Goal: Task Accomplishment & Management: Manage account settings

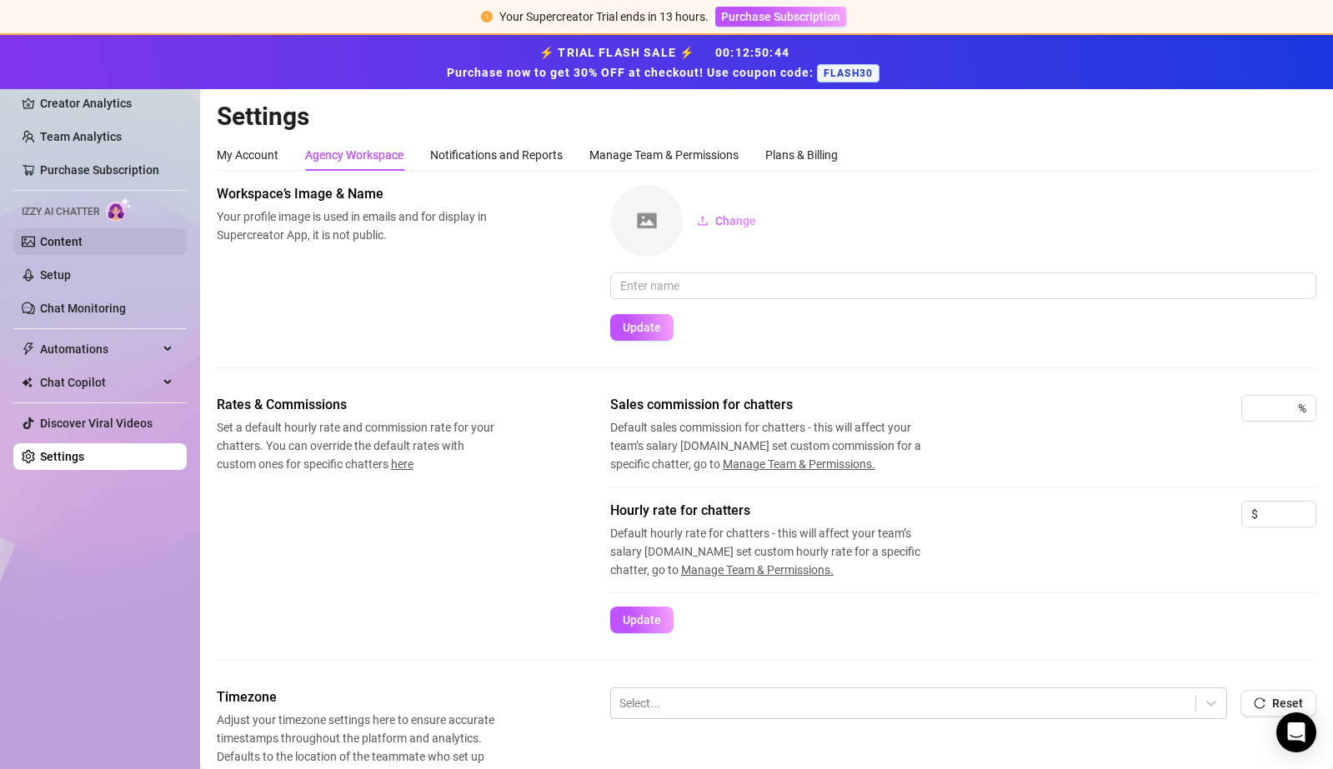
click at [83, 235] on link "Content" at bounding box center [61, 241] width 43 height 13
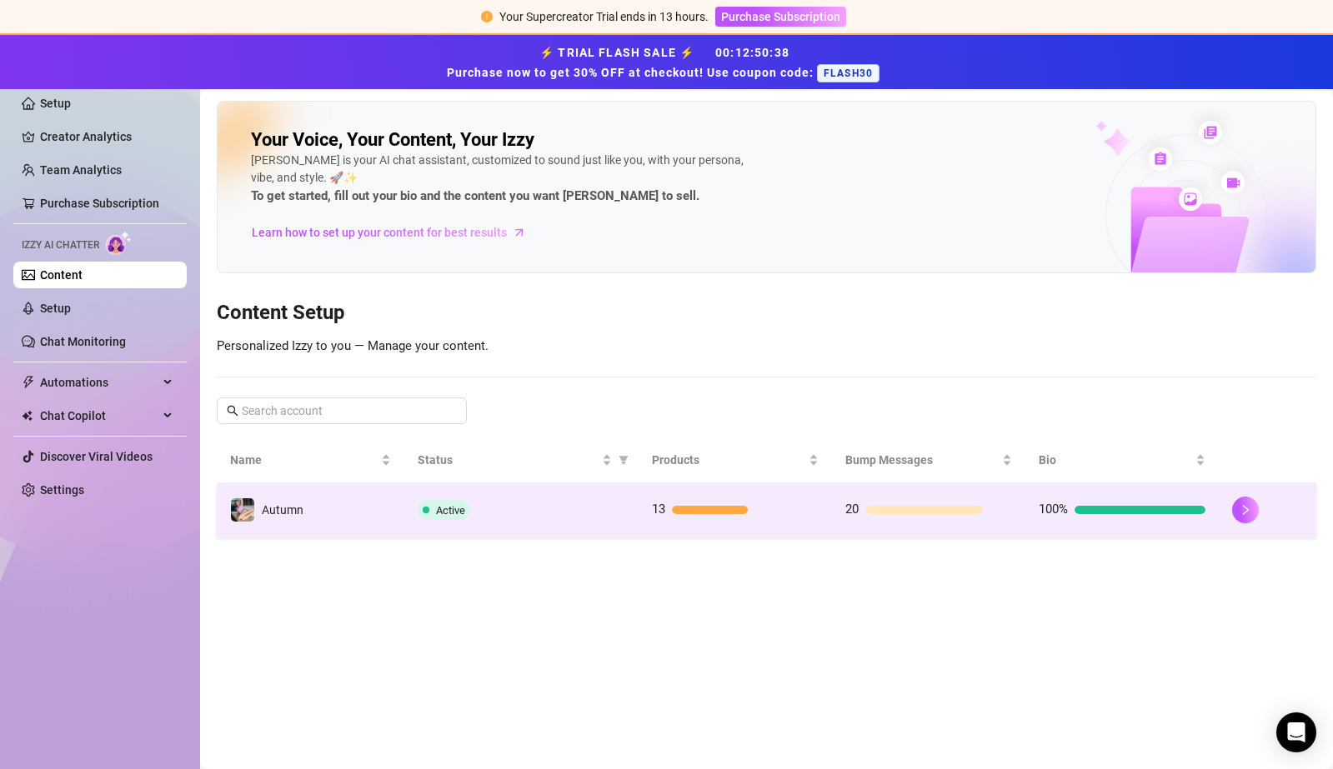
click at [1257, 519] on div at bounding box center [1267, 510] width 71 height 27
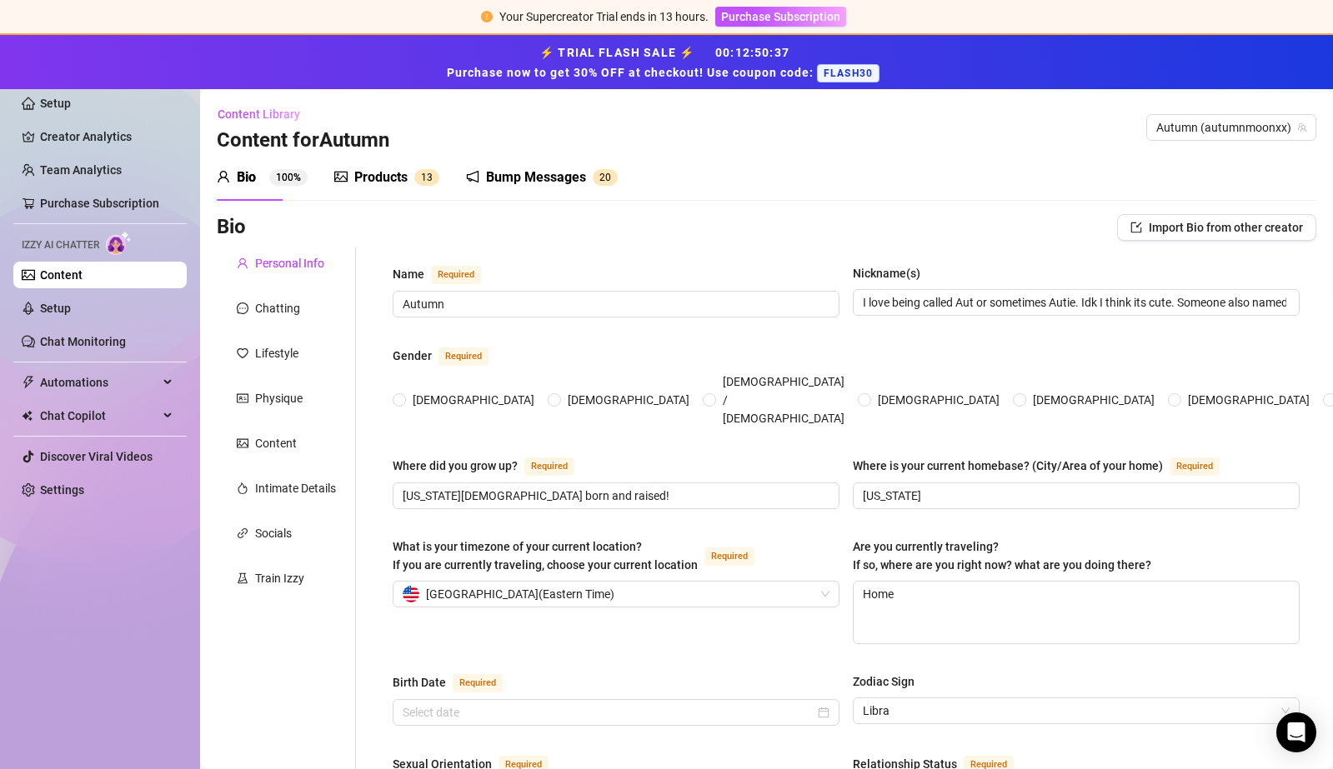
radio input "true"
type input "[DATE]"
click at [310, 306] on div "Chatting" at bounding box center [286, 309] width 139 height 32
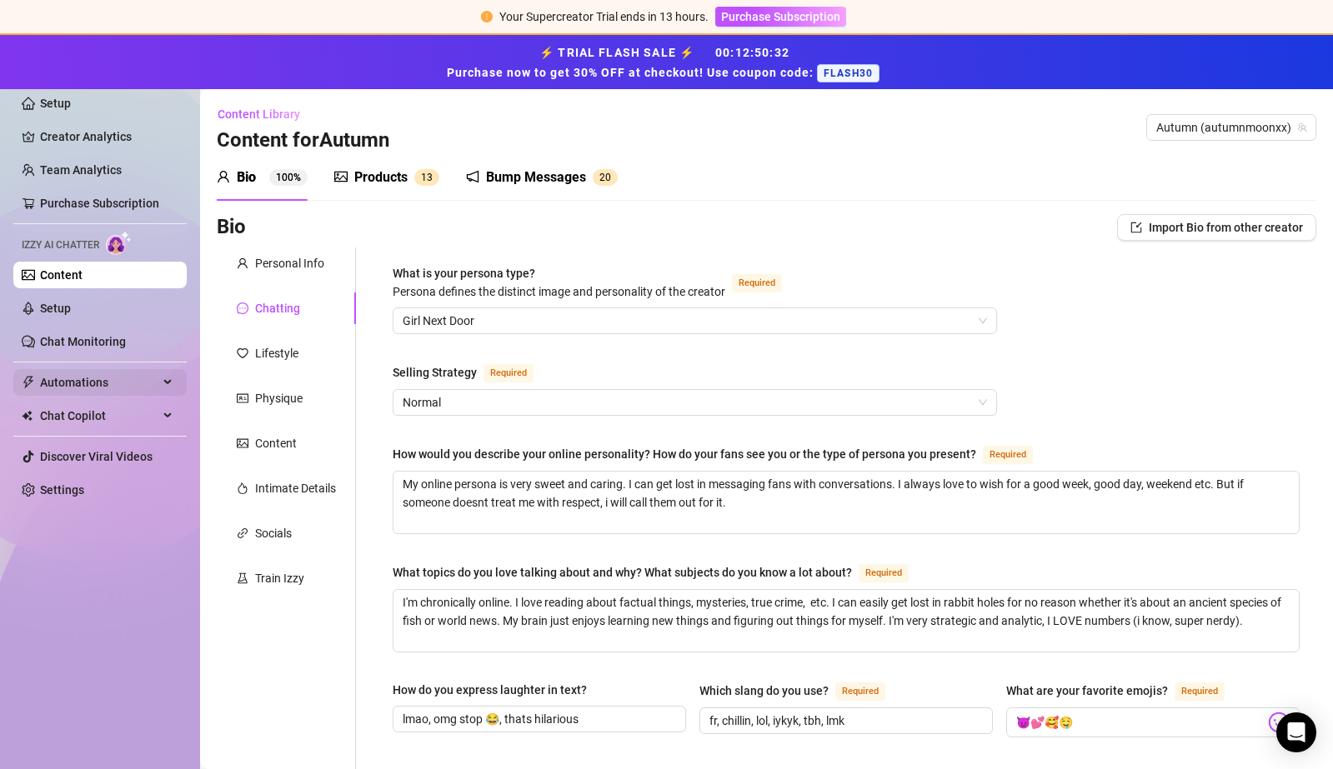
click at [113, 381] on span "Automations" at bounding box center [99, 382] width 118 height 27
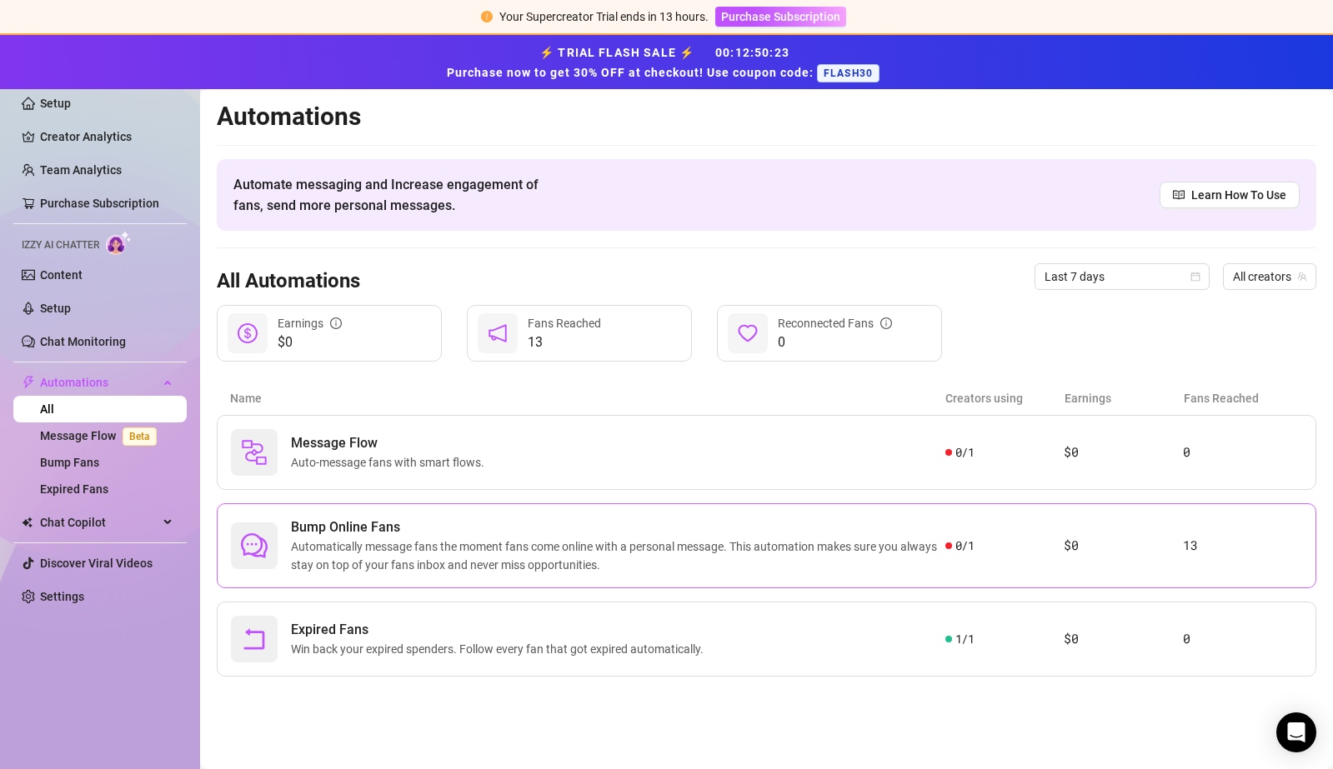
click at [473, 534] on span "Bump Online Fans" at bounding box center [618, 528] width 654 height 20
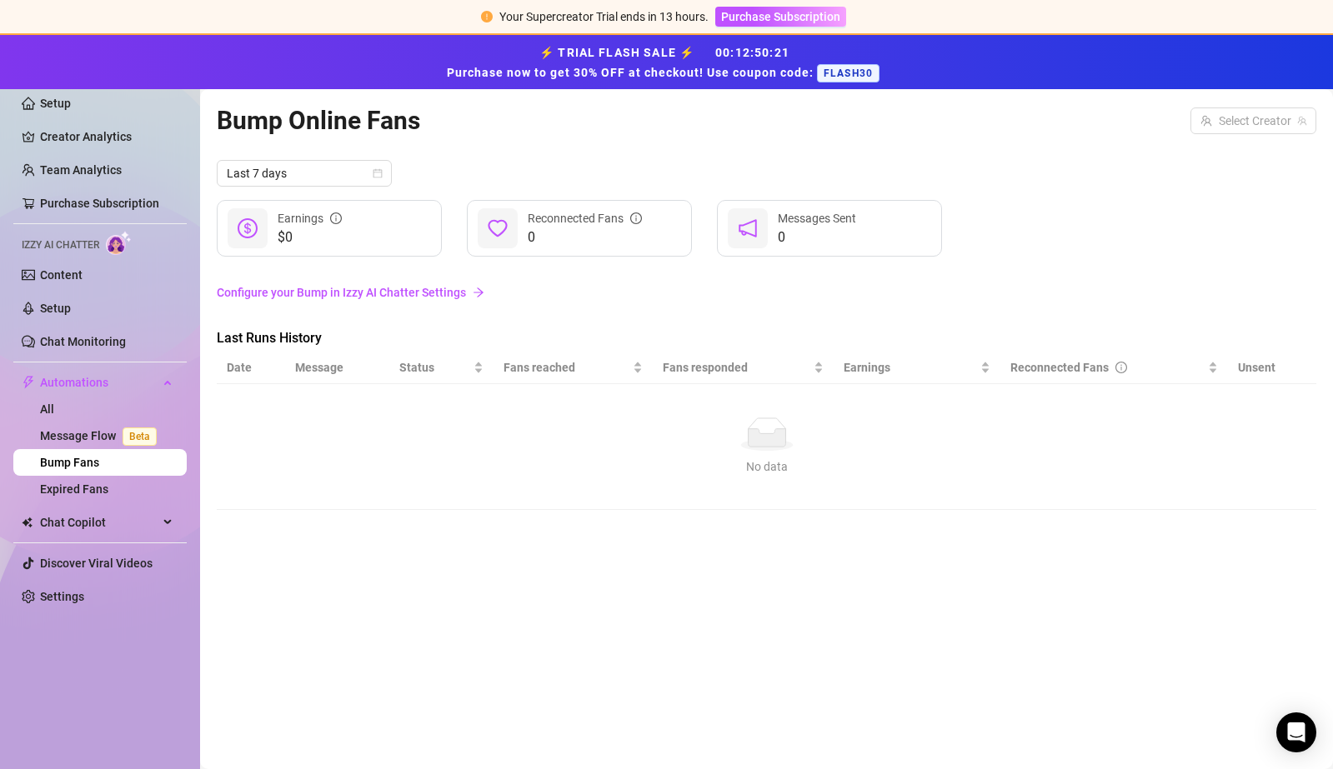
click at [473, 534] on div "Bump Online Fans Select Creator Last 7 days $0 Earnings 0 Reconnected Fans 0 Me…" at bounding box center [767, 410] width 1100 height 619
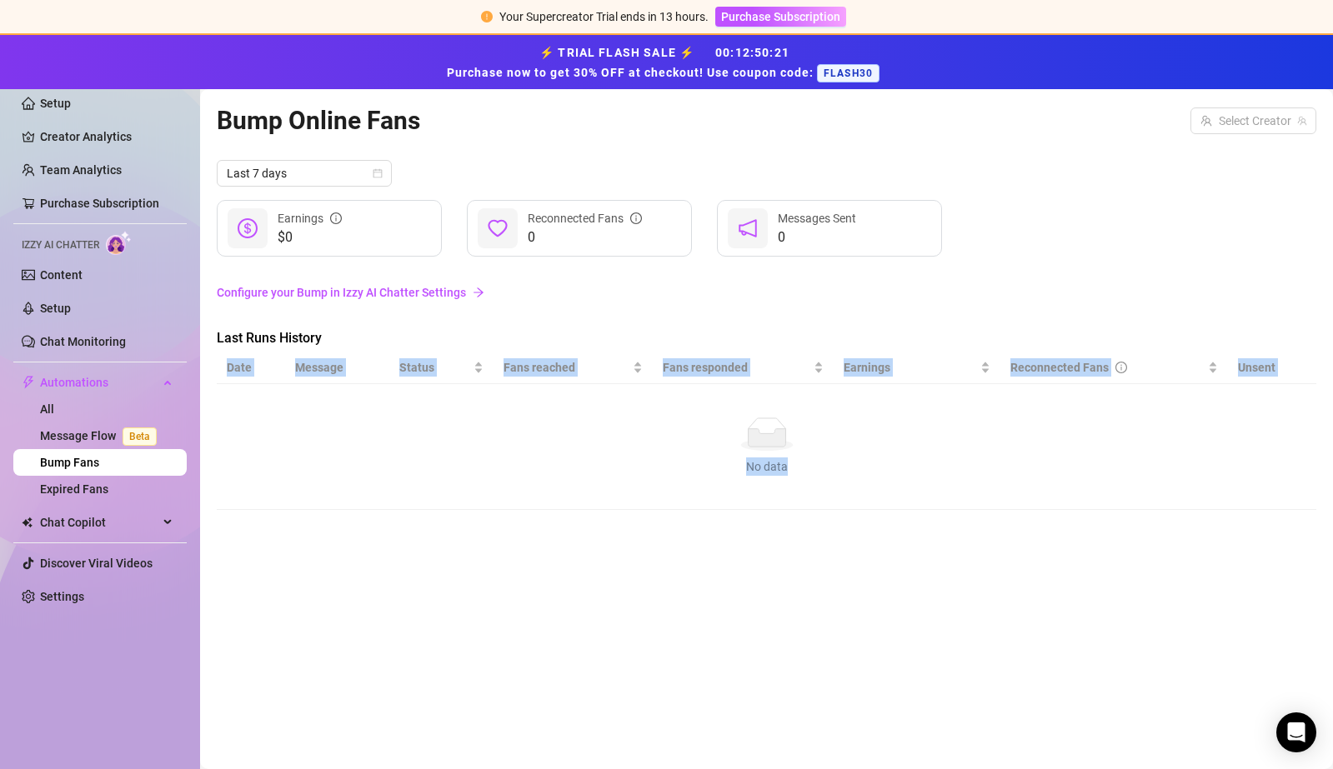
click at [473, 534] on div "Bump Online Fans Select Creator Last 7 days $0 Earnings 0 Reconnected Fans 0 Me…" at bounding box center [767, 410] width 1100 height 619
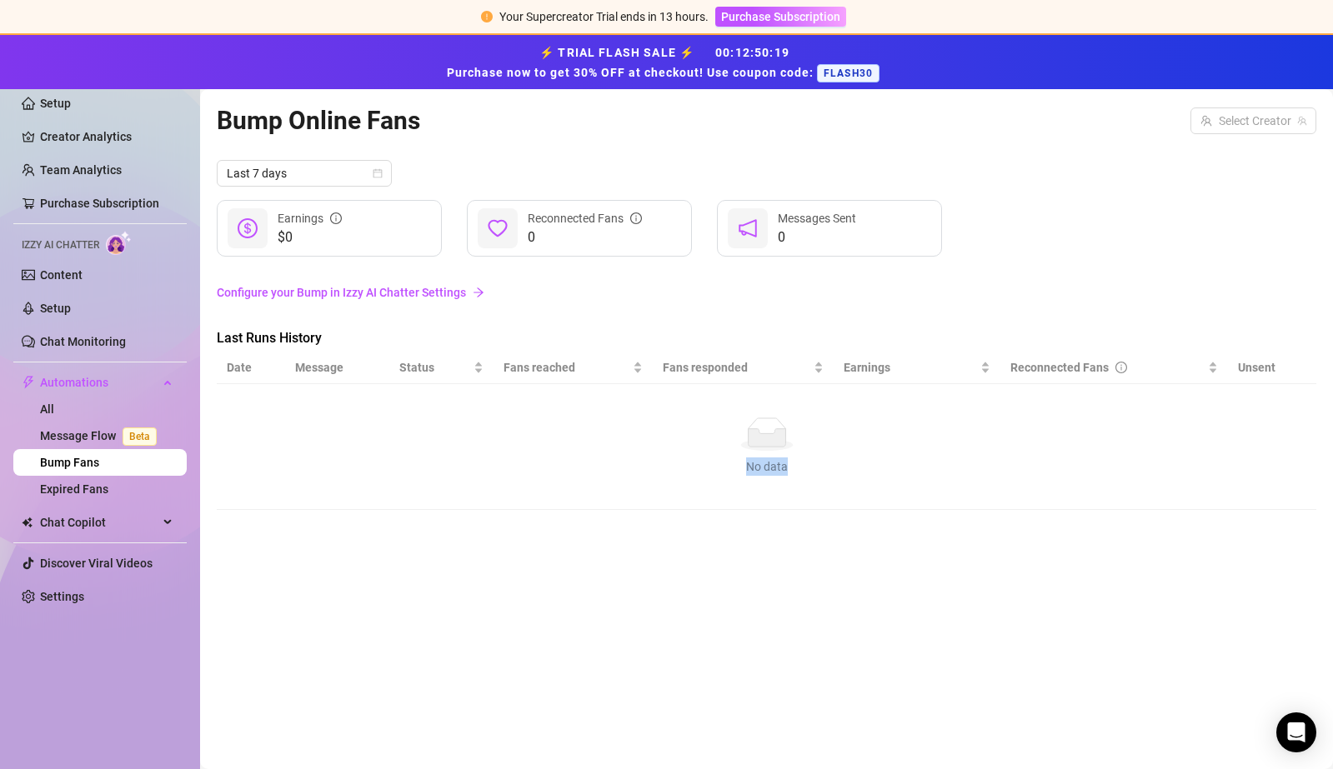
click at [491, 433] on div "No data" at bounding box center [766, 434] width 1066 height 33
click at [108, 493] on link "Expired Fans" at bounding box center [74, 489] width 68 height 13
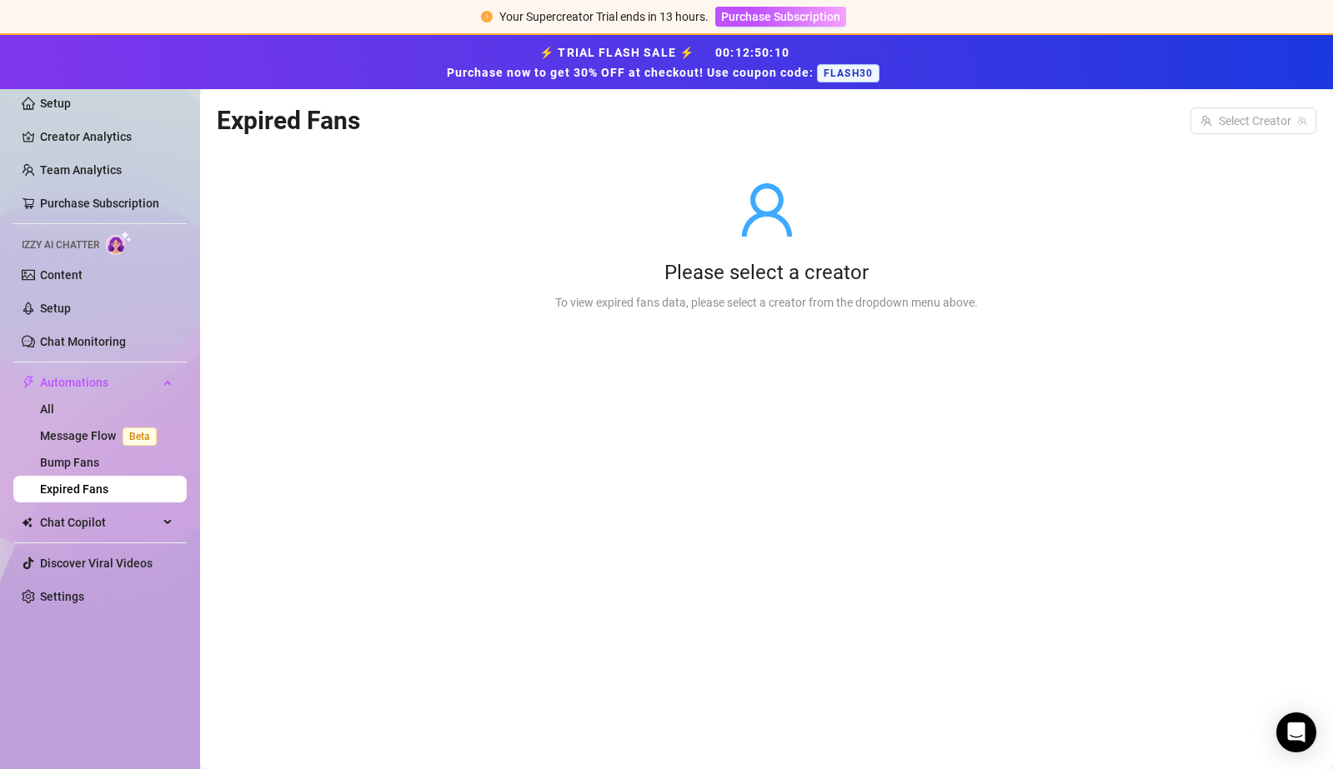
click at [609, 269] on div "Please select a creator" at bounding box center [766, 273] width 423 height 27
click at [1217, 121] on input "search" at bounding box center [1245, 120] width 91 height 25
click at [1210, 153] on div "Autumn ( autumnmoonxx )" at bounding box center [1220, 155] width 166 height 20
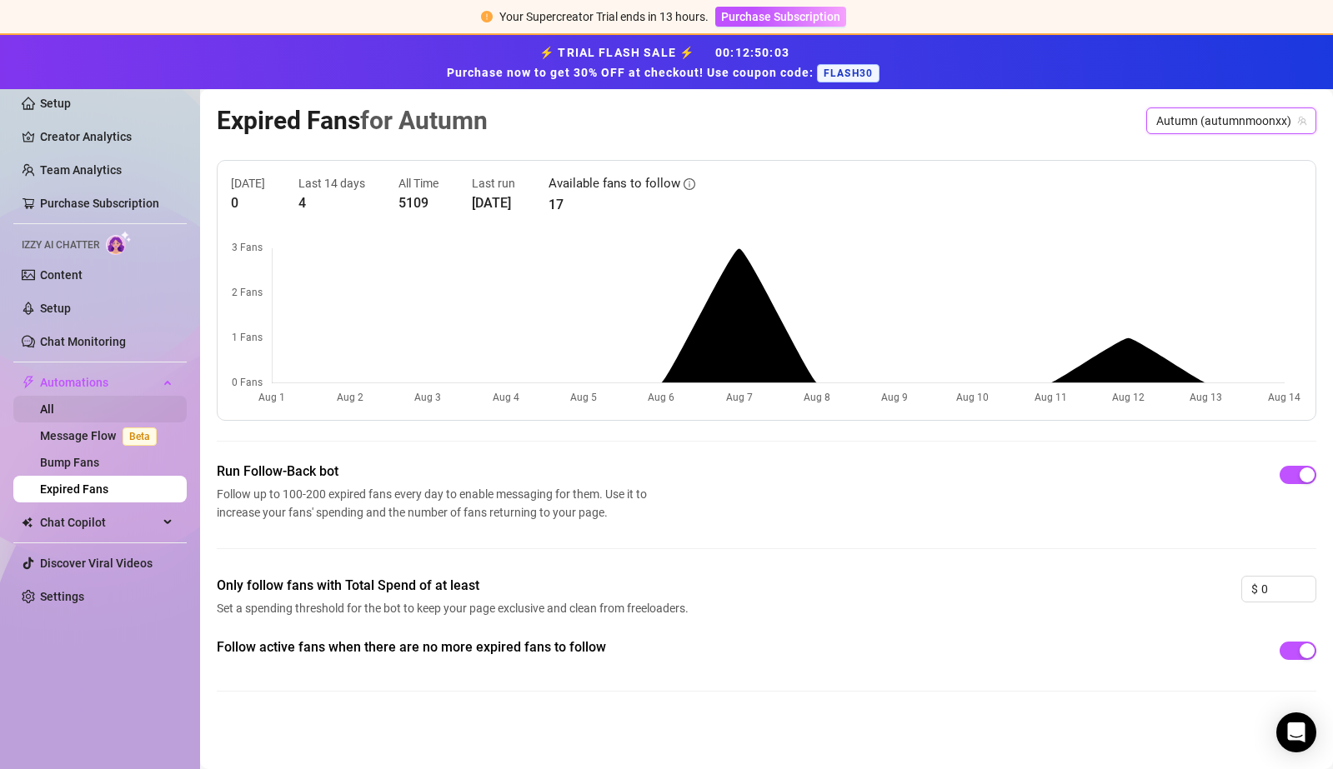
click at [54, 413] on link "All" at bounding box center [47, 409] width 14 height 13
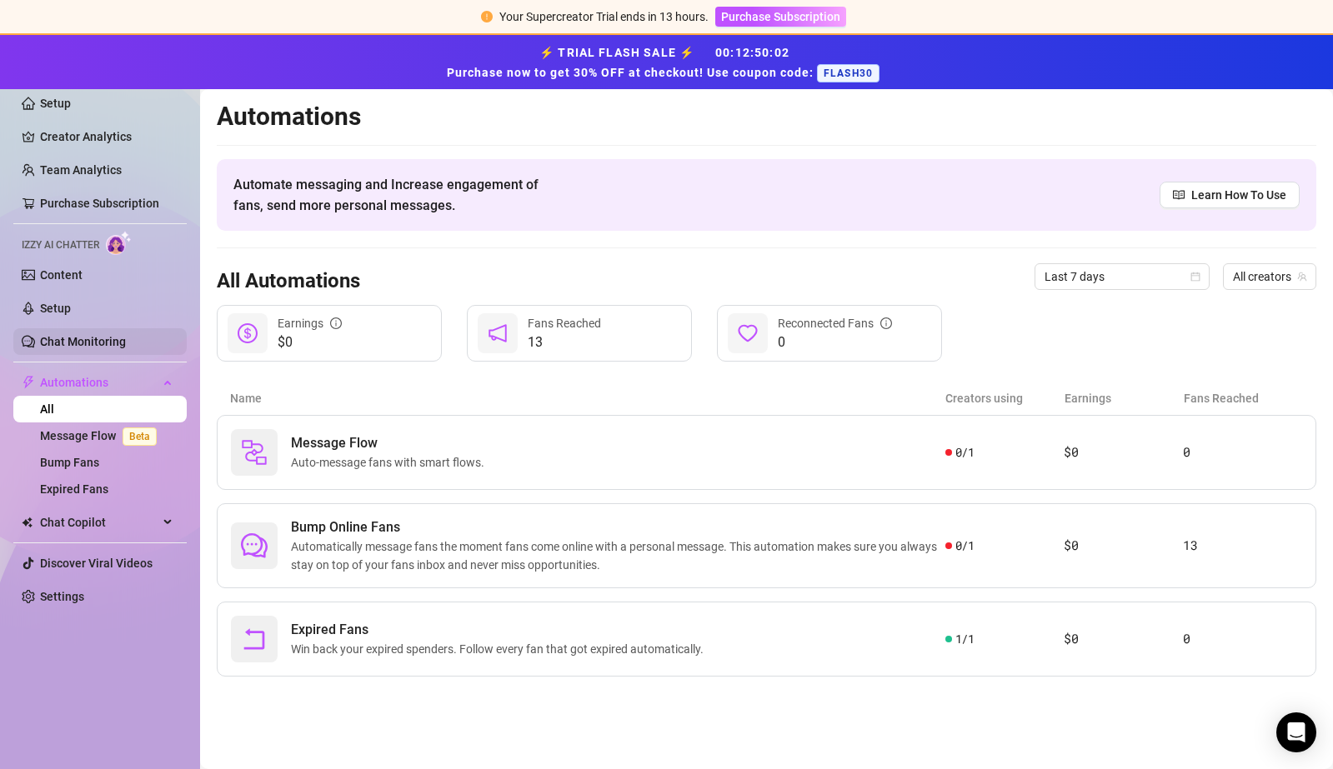
click at [126, 340] on link "Chat Monitoring" at bounding box center [83, 341] width 86 height 13
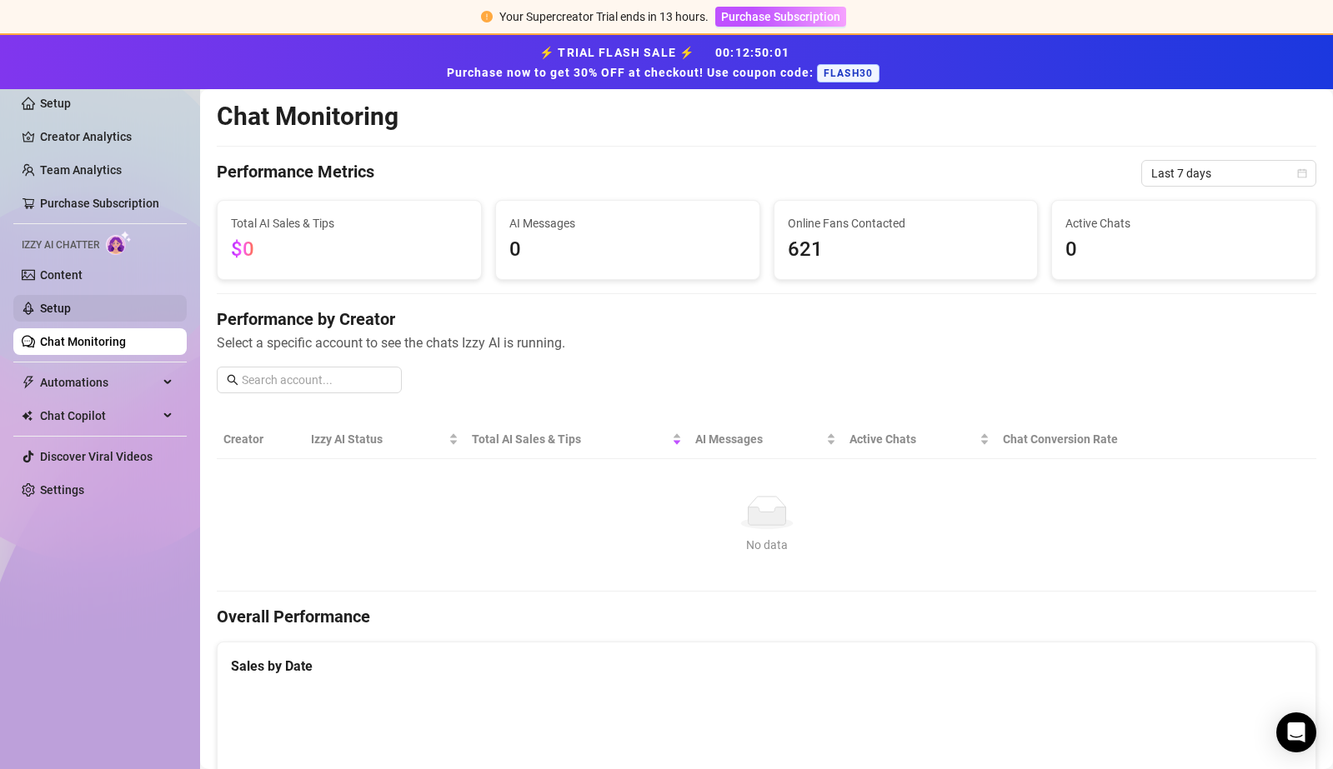
click at [71, 315] on link "Setup" at bounding box center [55, 308] width 31 height 13
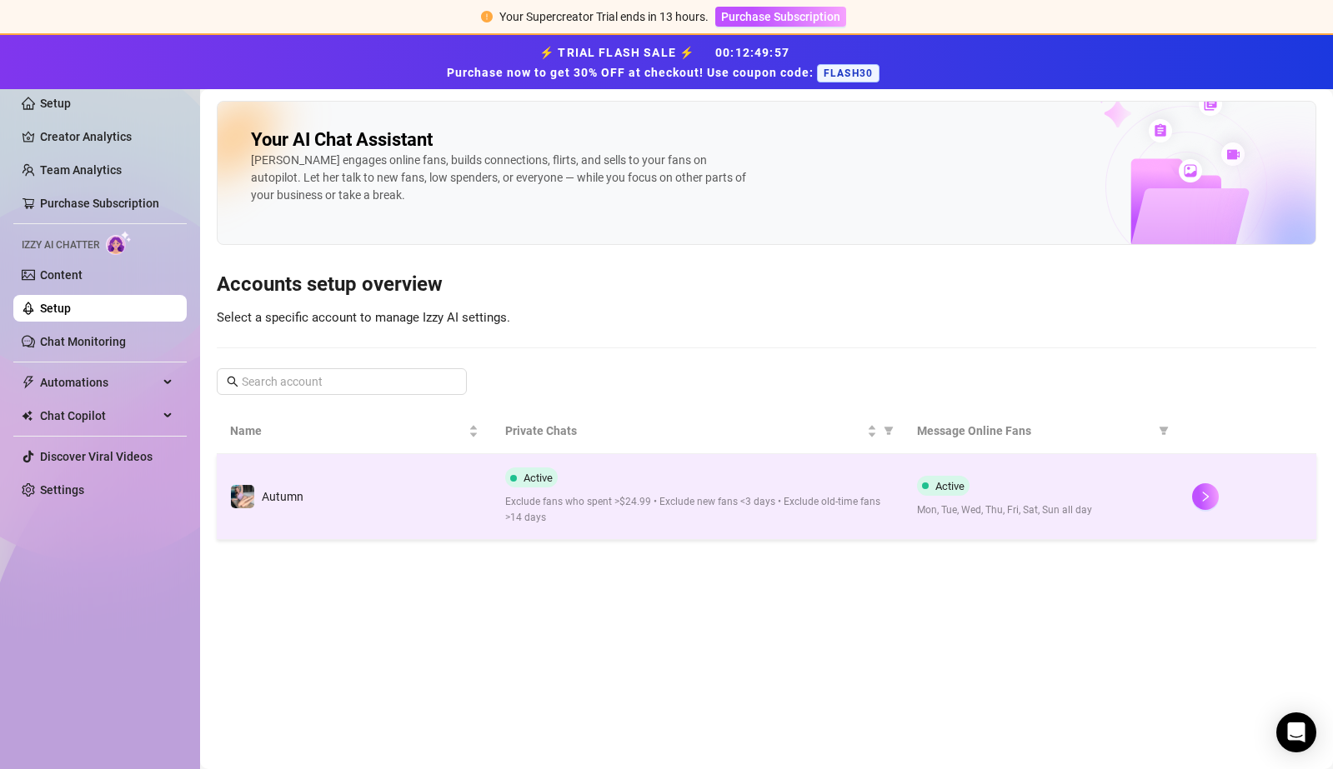
click at [1215, 507] on div at bounding box center [1247, 496] width 111 height 27
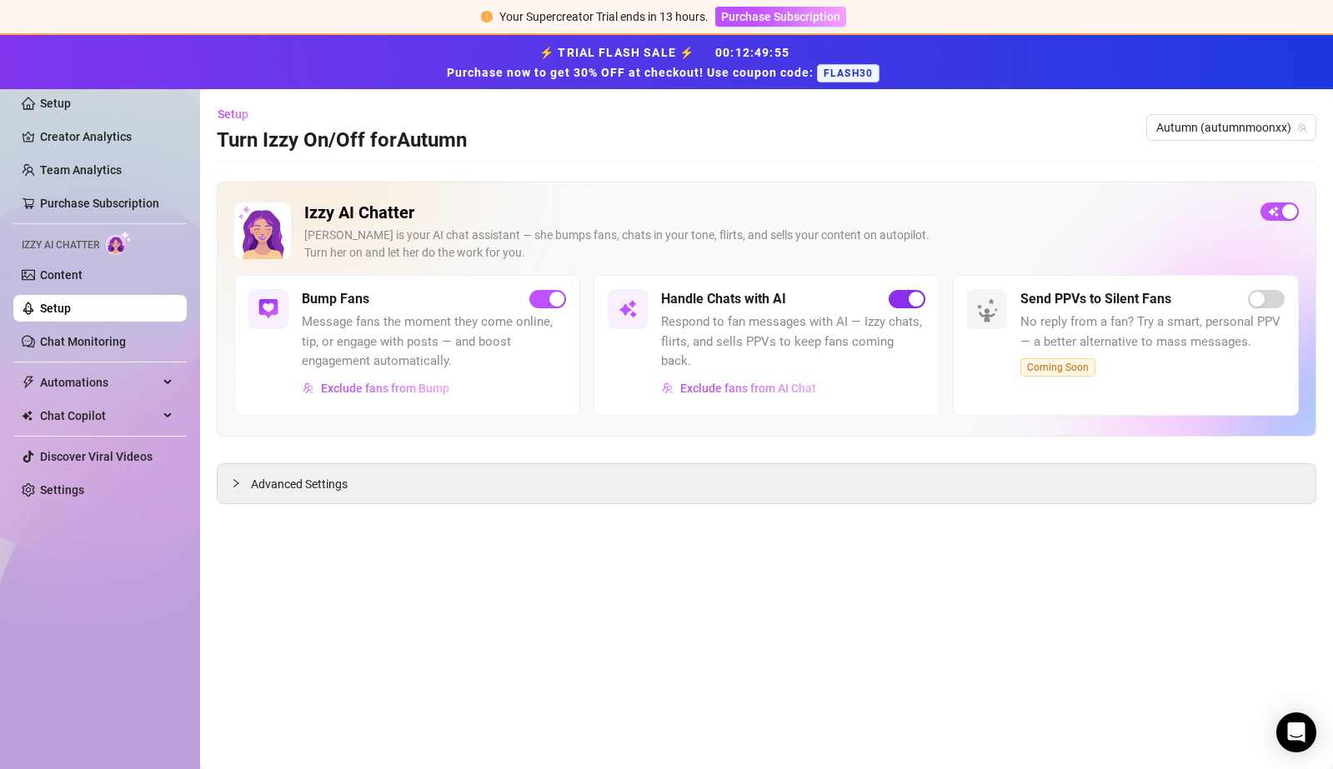
click at [918, 295] on div "button" at bounding box center [916, 299] width 15 height 15
